Goal: Navigation & Orientation: Find specific page/section

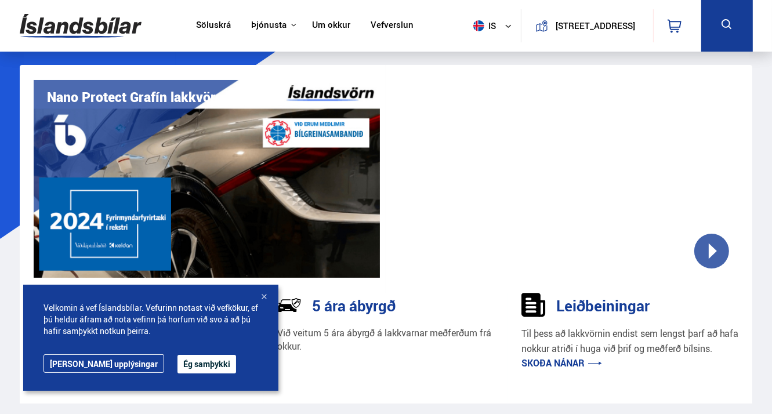
click at [177, 371] on button "Ég samþykki" at bounding box center [206, 364] width 59 height 19
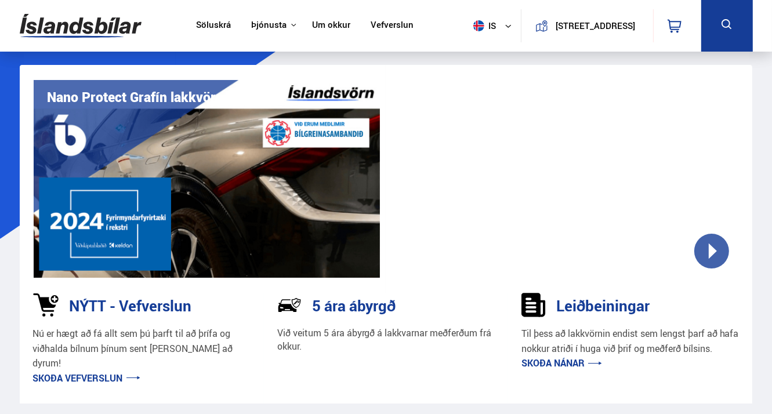
click at [398, 335] on p "Við veitum 5 ára ábyrgð á lakkvarnar meðferðum frá okkur." at bounding box center [385, 340] width 217 height 27
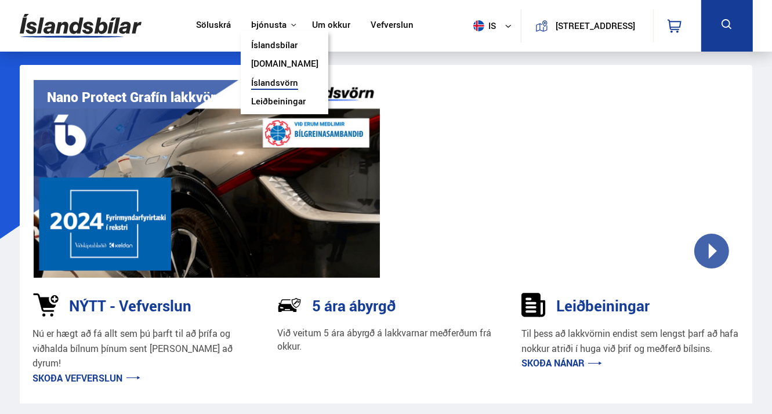
click at [273, 82] on link "Íslandsvörn" at bounding box center [274, 84] width 47 height 12
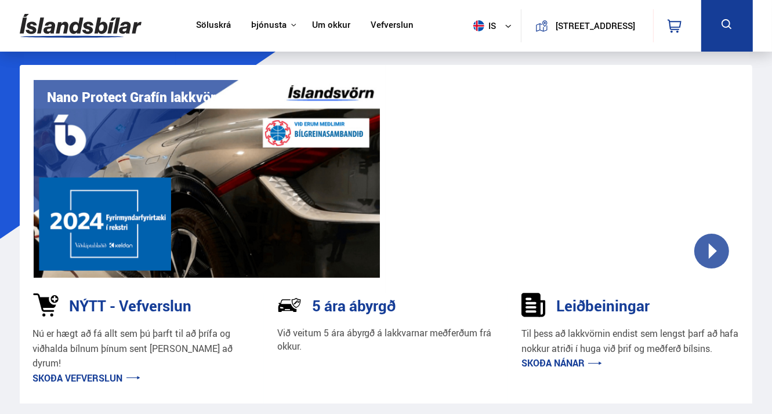
click at [206, 27] on link "Söluskrá" at bounding box center [213, 26] width 35 height 12
